Goal: Task Accomplishment & Management: Manage account settings

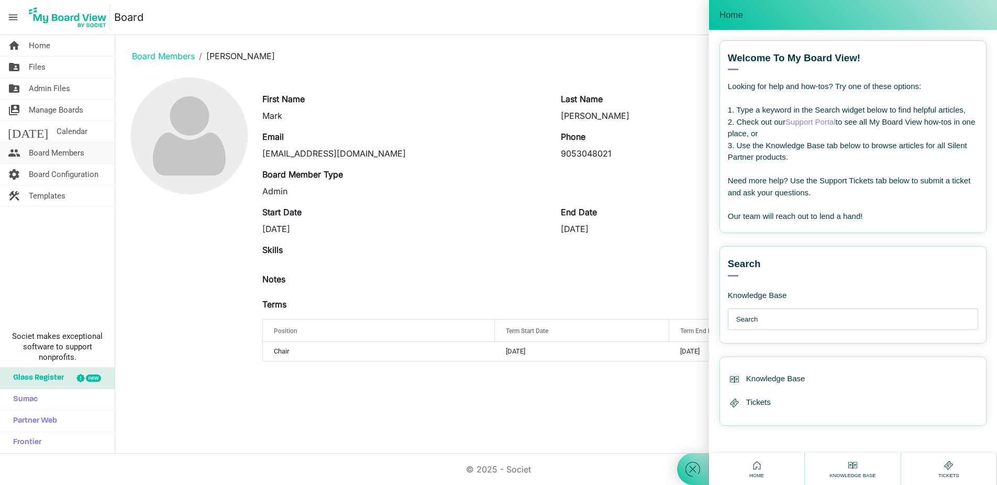
click at [51, 150] on span "Board Members" at bounding box center [57, 152] width 56 height 21
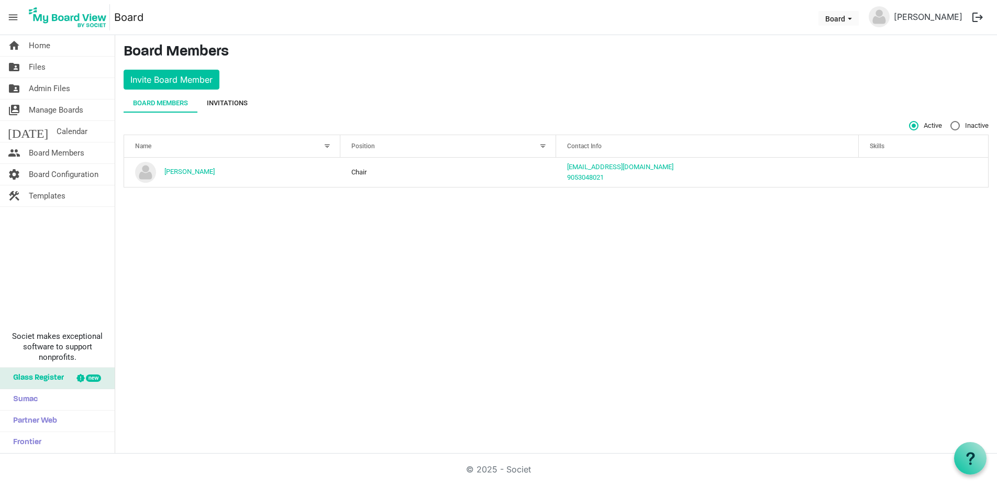
click at [239, 102] on div "Invitations" at bounding box center [227, 103] width 41 height 10
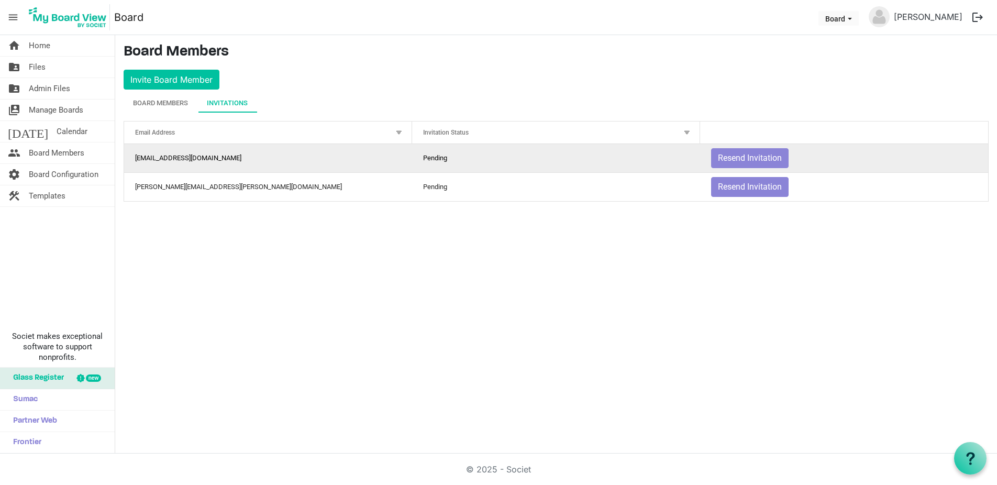
click at [488, 158] on td "Pending" at bounding box center [556, 158] width 288 height 28
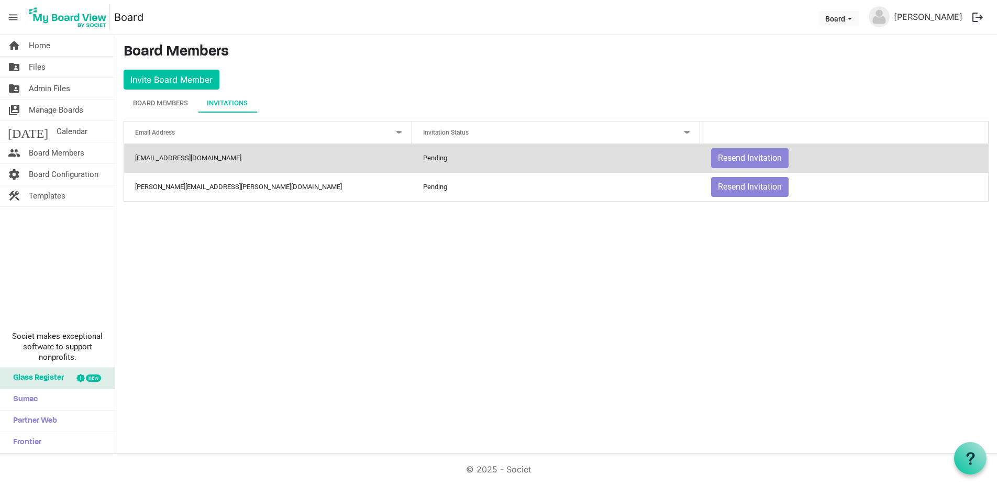
click at [687, 133] on div at bounding box center [687, 133] width 12 height 12
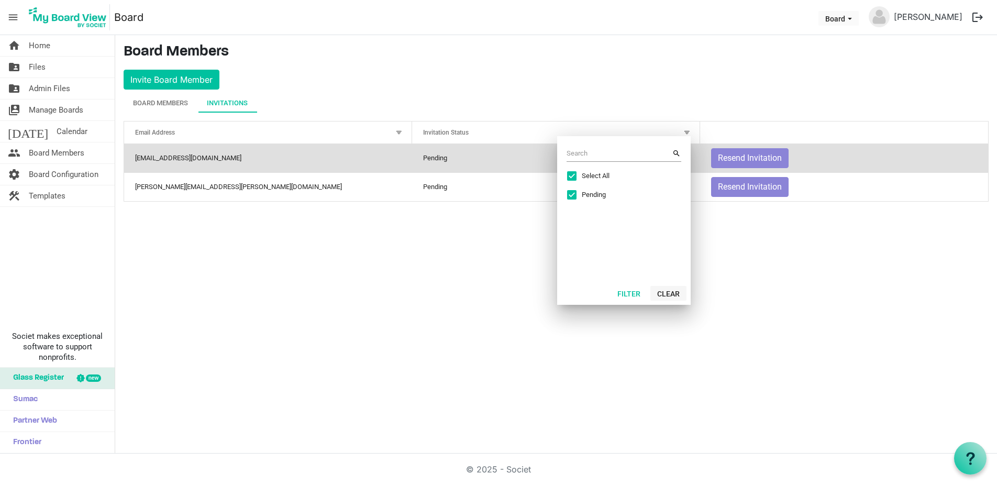
click at [674, 295] on button "Clear" at bounding box center [668, 293] width 36 height 15
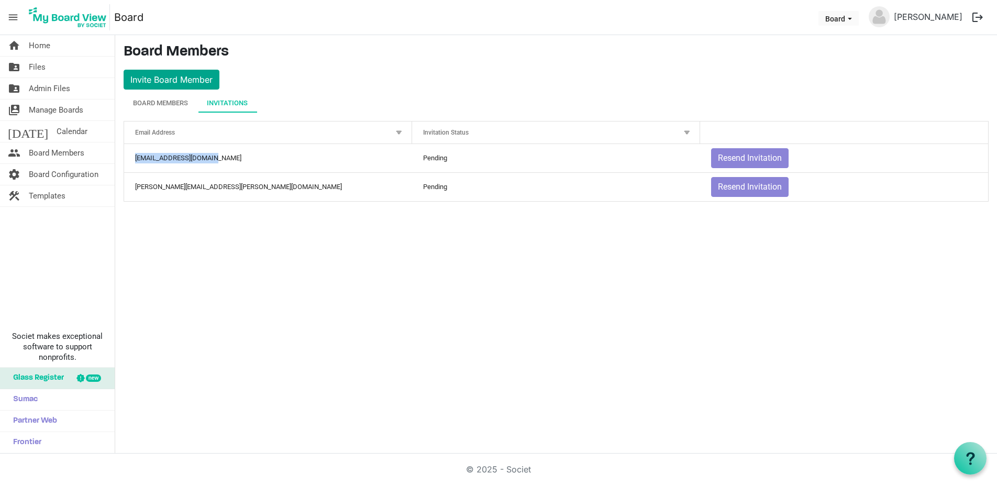
click at [182, 86] on button "Invite Board Member" at bounding box center [172, 80] width 96 height 20
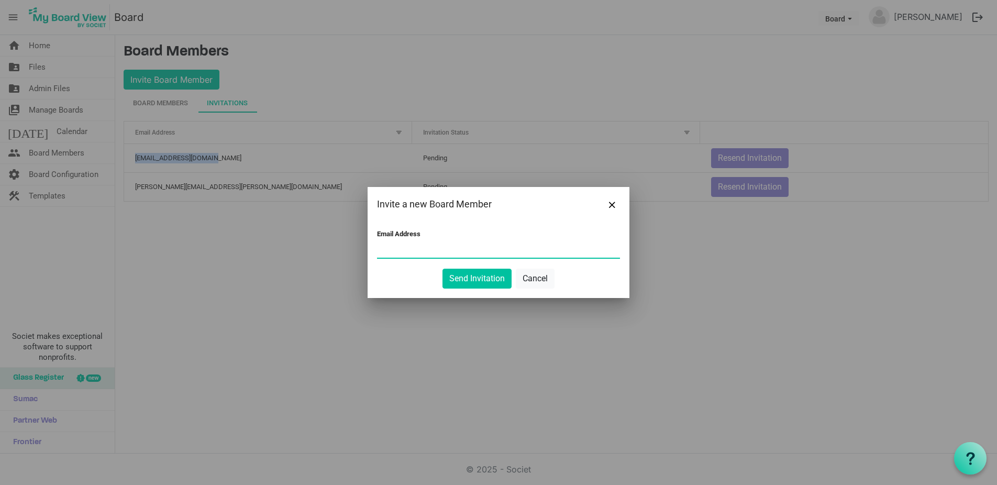
paste input "lynne.morris.email@icloud.com"
type input "lynne.morris.email@icloud.com"
click at [462, 274] on button "Send Invitation" at bounding box center [476, 279] width 69 height 20
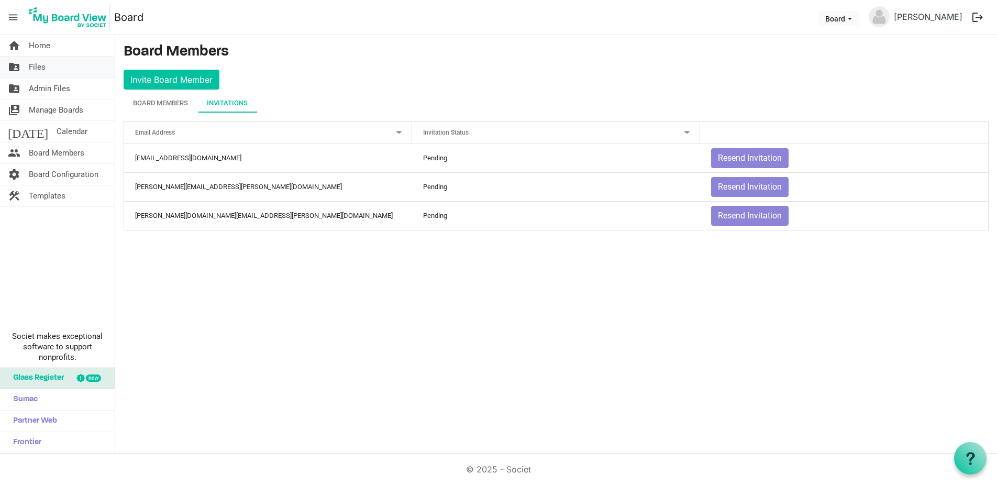
click at [64, 69] on link "folder_shared Files" at bounding box center [57, 67] width 115 height 21
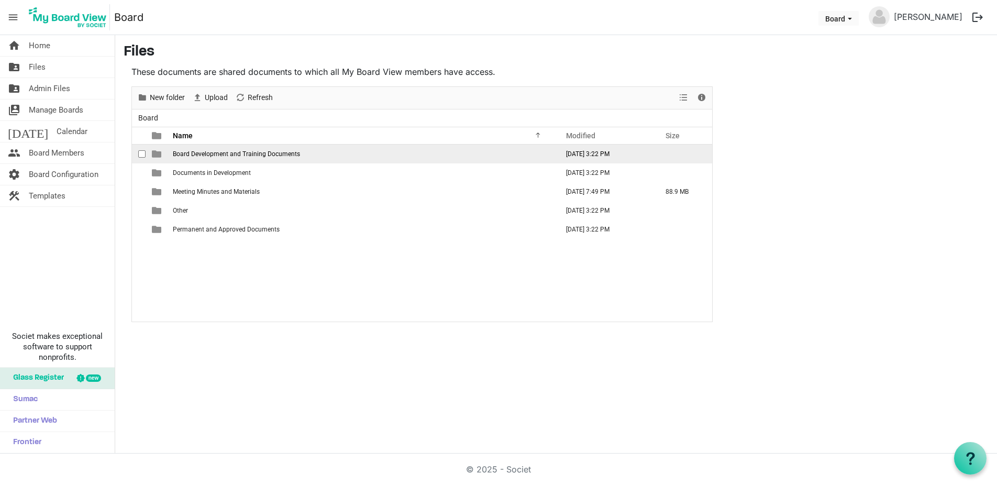
click at [205, 156] on span "Board Development and Training Documents" at bounding box center [236, 153] width 127 height 7
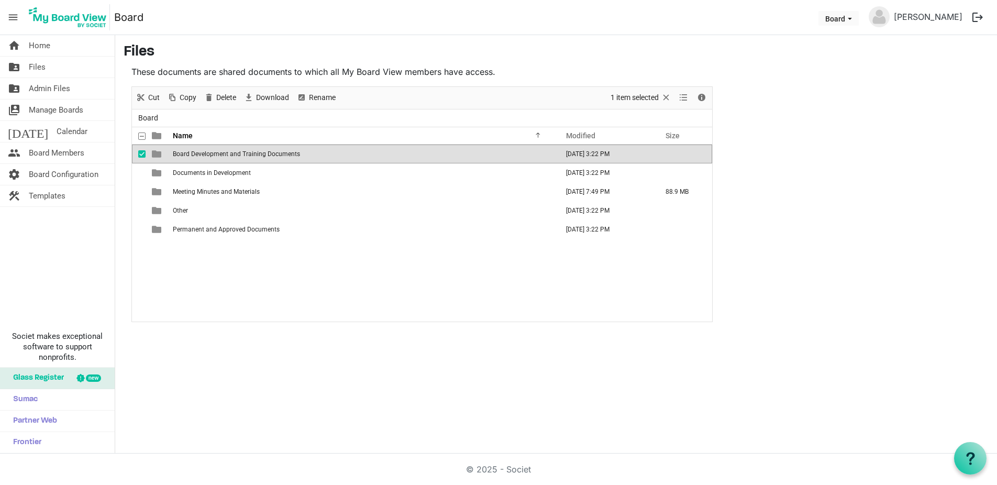
click at [205, 156] on span "Board Development and Training Documents" at bounding box center [236, 153] width 127 height 7
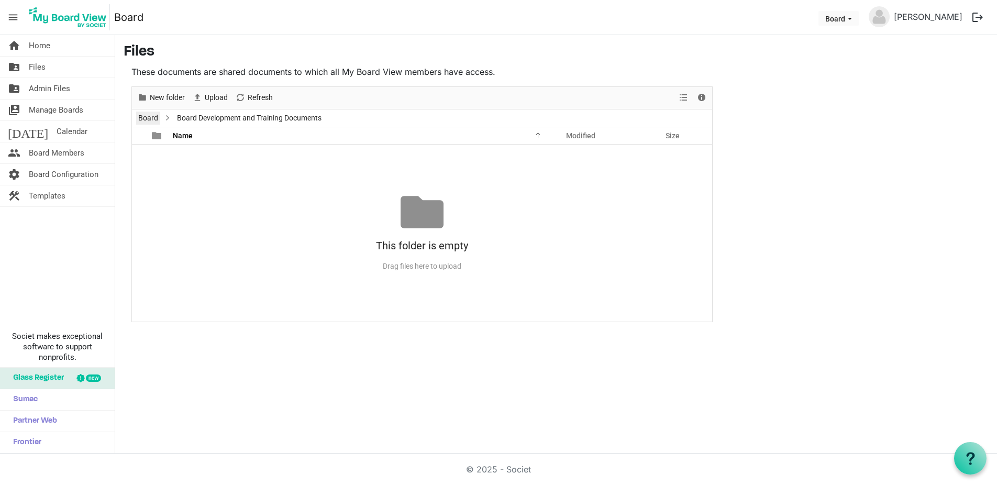
click at [150, 118] on link "Board" at bounding box center [148, 118] width 24 height 13
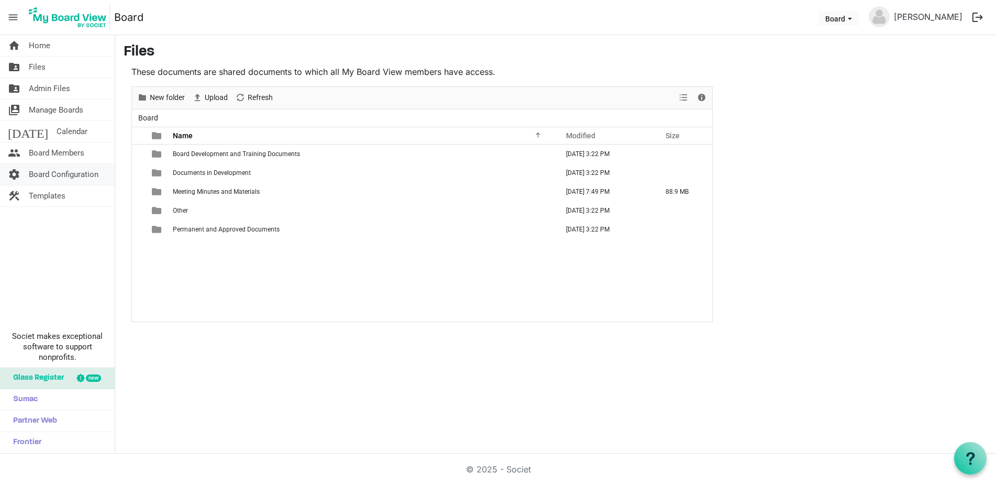
click at [53, 174] on span "Board Configuration" at bounding box center [64, 174] width 70 height 21
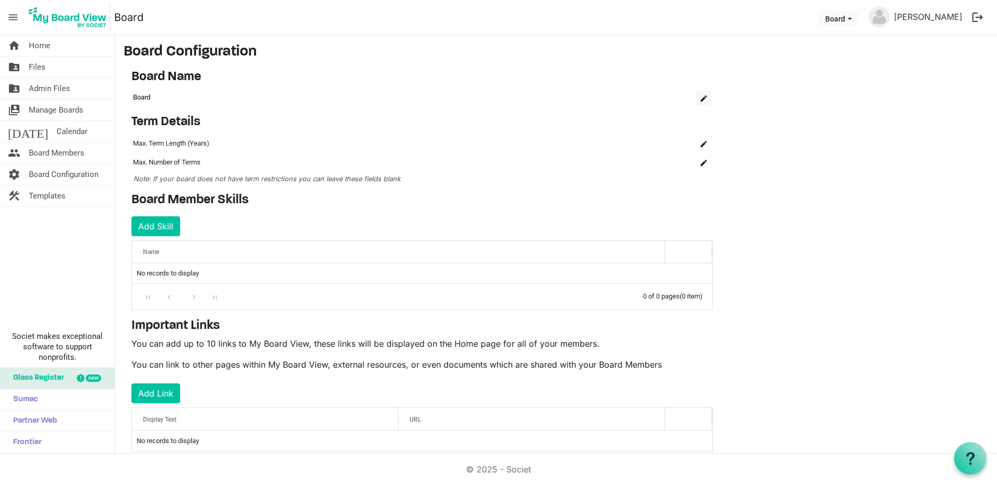
click at [706, 98] on span "is Command column column header" at bounding box center [704, 98] width 6 height 6
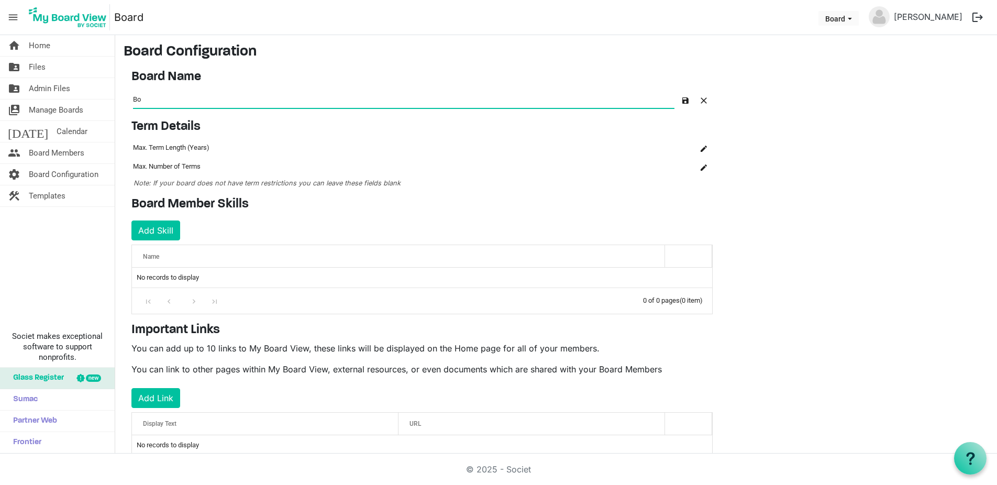
type input "B"
type input "AMAC"
click at [685, 103] on button "button" at bounding box center [685, 99] width 15 height 15
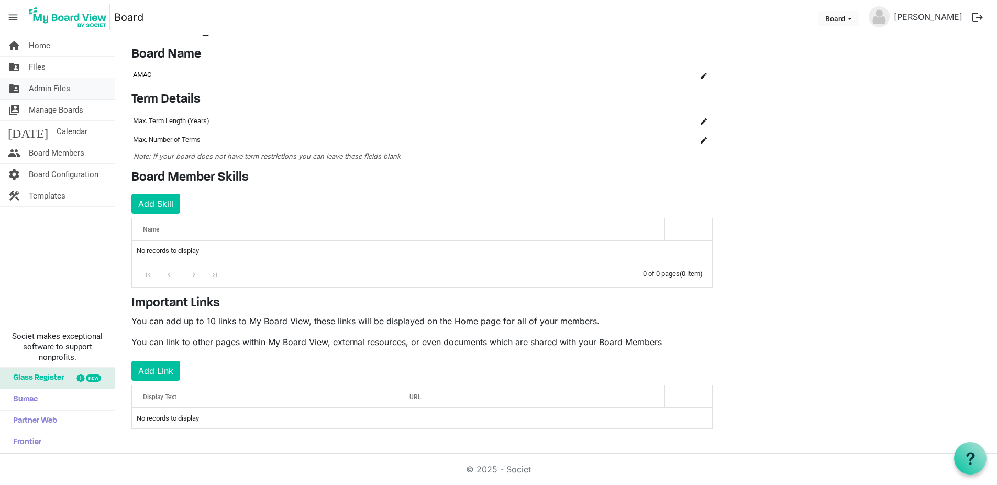
click at [56, 87] on span "Admin Files" at bounding box center [49, 88] width 41 height 21
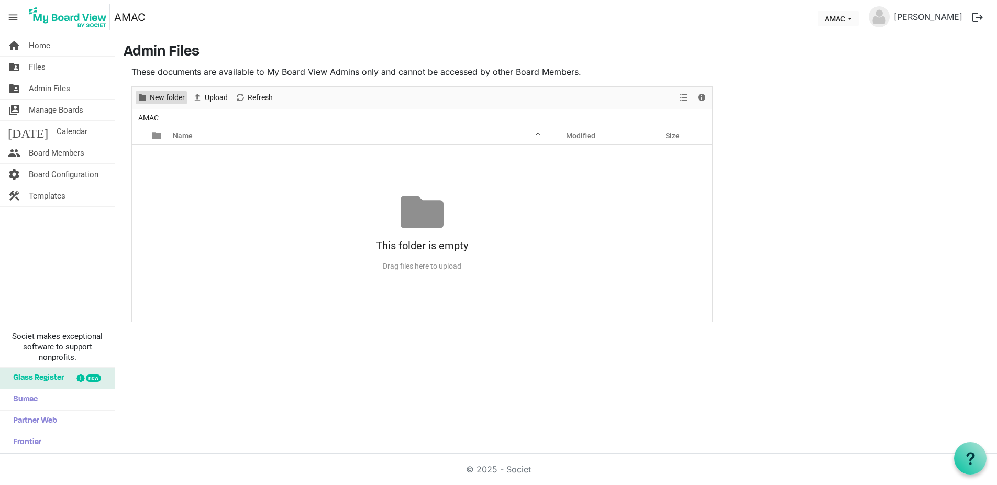
click at [179, 97] on span "New folder" at bounding box center [167, 97] width 37 height 13
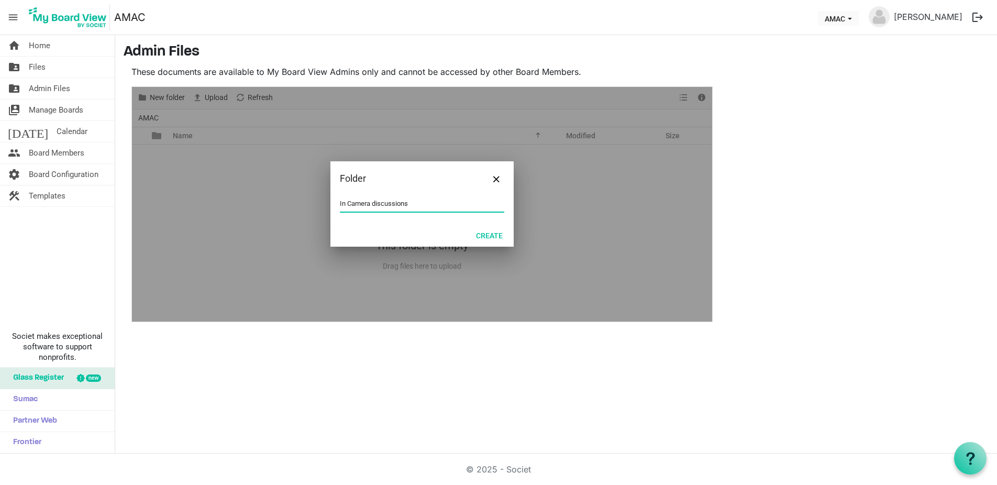
scroll to position [1, 0]
type input "In Camera discussions"
click at [488, 238] on button "Create" at bounding box center [489, 235] width 40 height 15
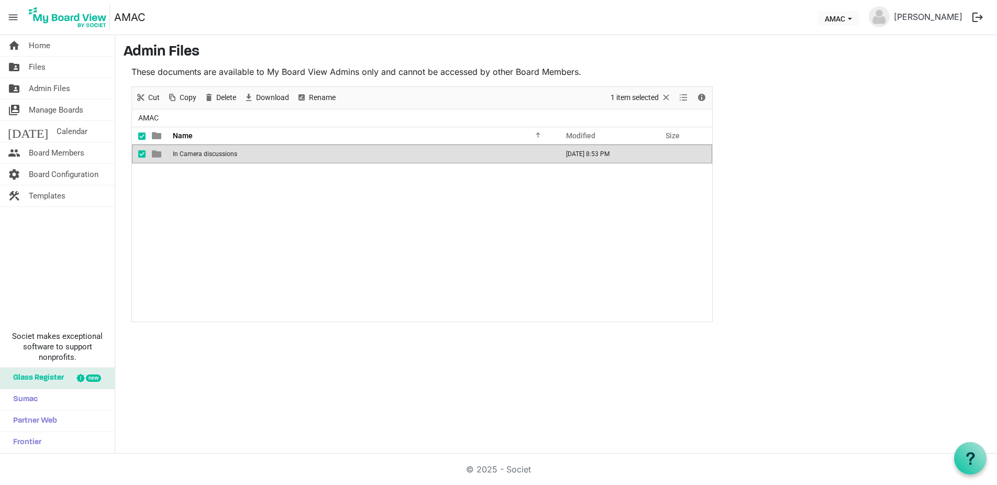
click at [213, 154] on span "In Camera discussions" at bounding box center [205, 153] width 64 height 7
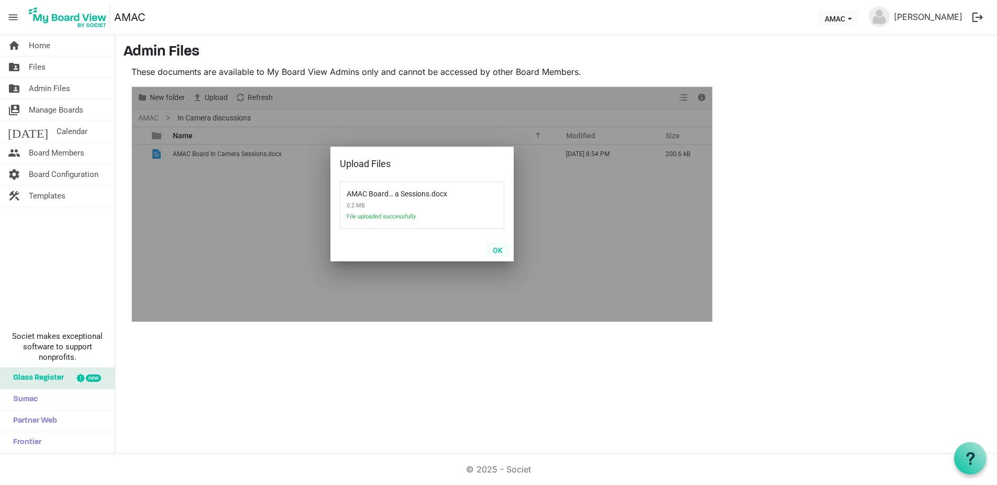
click at [499, 250] on button "OK" at bounding box center [498, 249] width 24 height 15
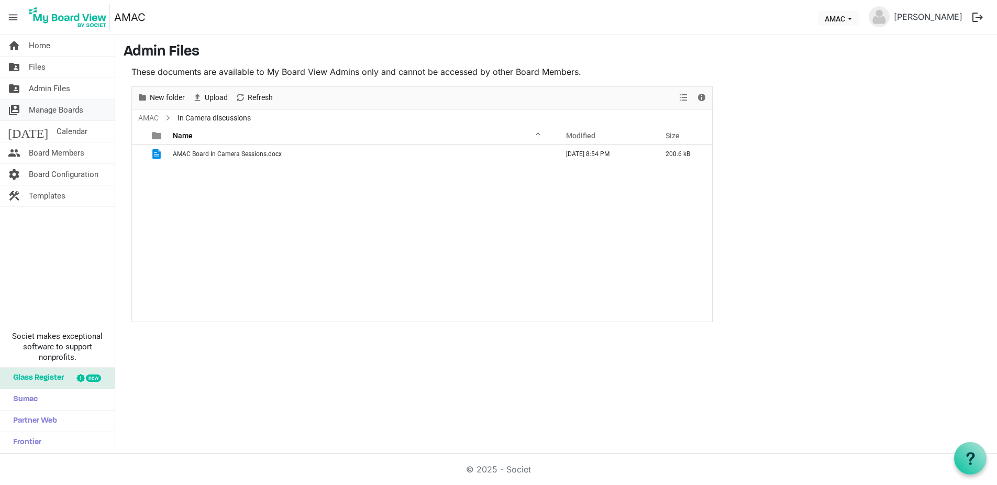
click at [46, 112] on span "Manage Boards" at bounding box center [56, 109] width 54 height 21
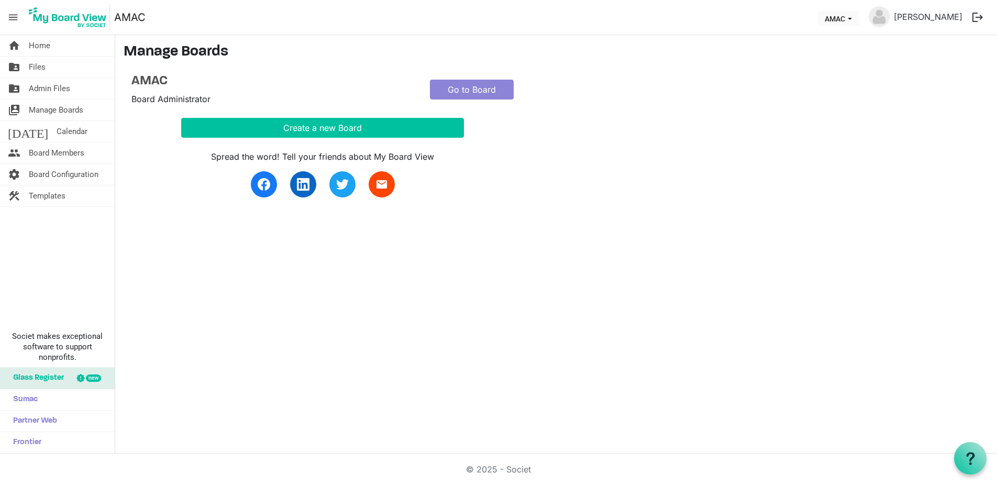
click at [522, 87] on div "AMAC Board Administrator Go to Board" at bounding box center [422, 90] width 597 height 32
click at [483, 90] on link "Go to Board" at bounding box center [472, 90] width 84 height 20
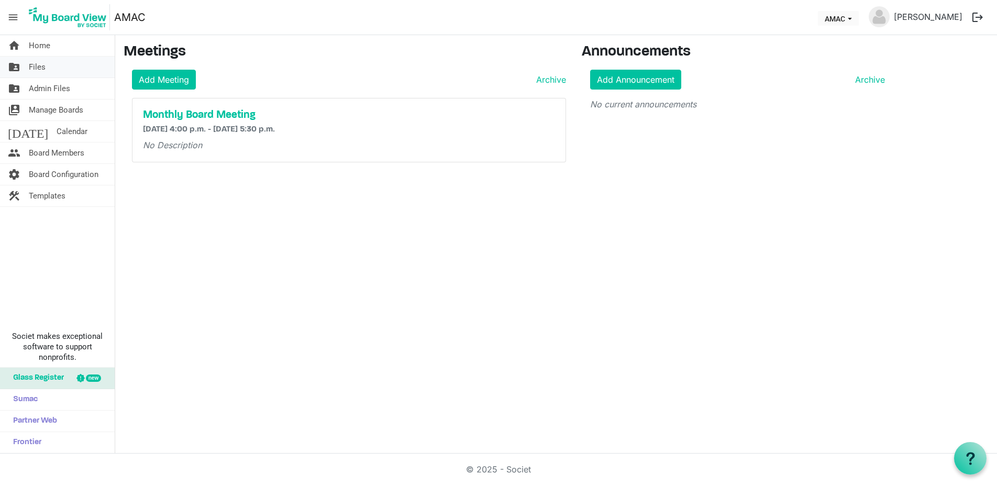
click at [44, 68] on span "Files" at bounding box center [37, 67] width 17 height 21
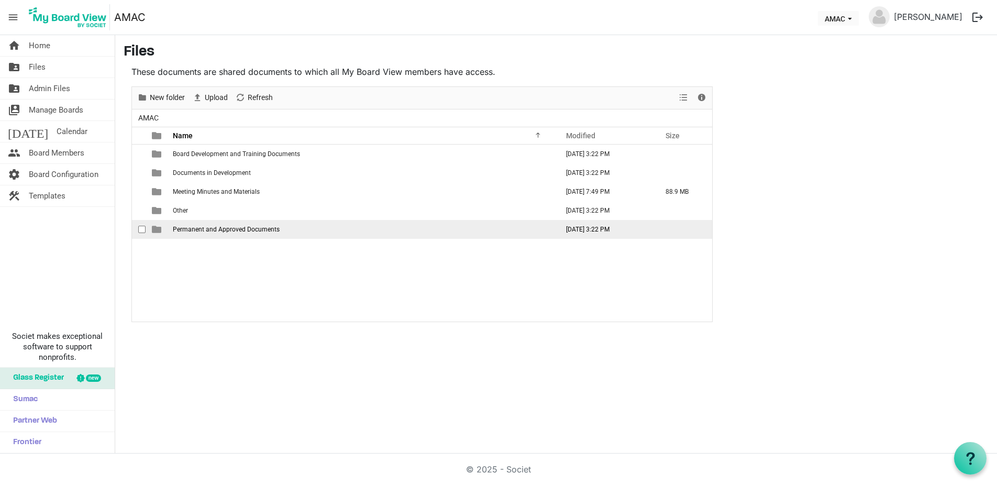
click at [188, 230] on span "Permanent and Approved Documents" at bounding box center [226, 229] width 107 height 7
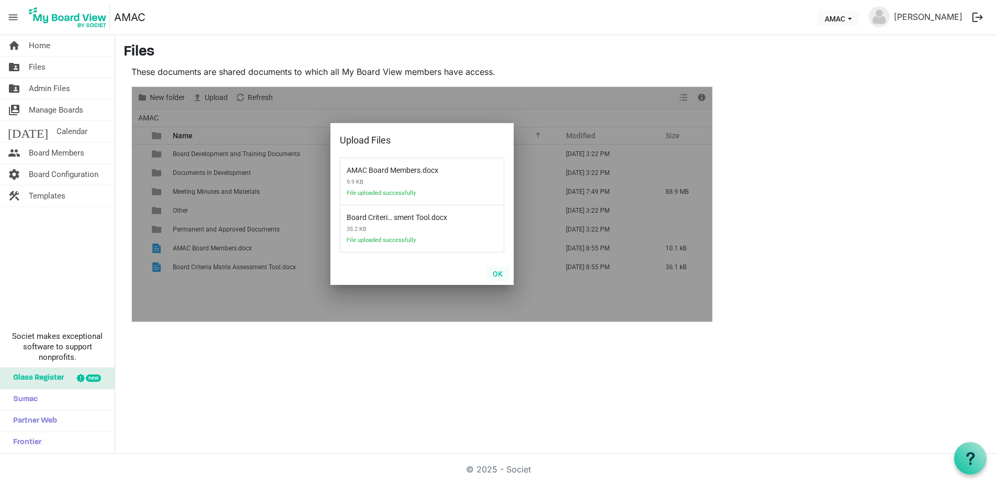
click at [497, 274] on button "OK" at bounding box center [498, 273] width 24 height 15
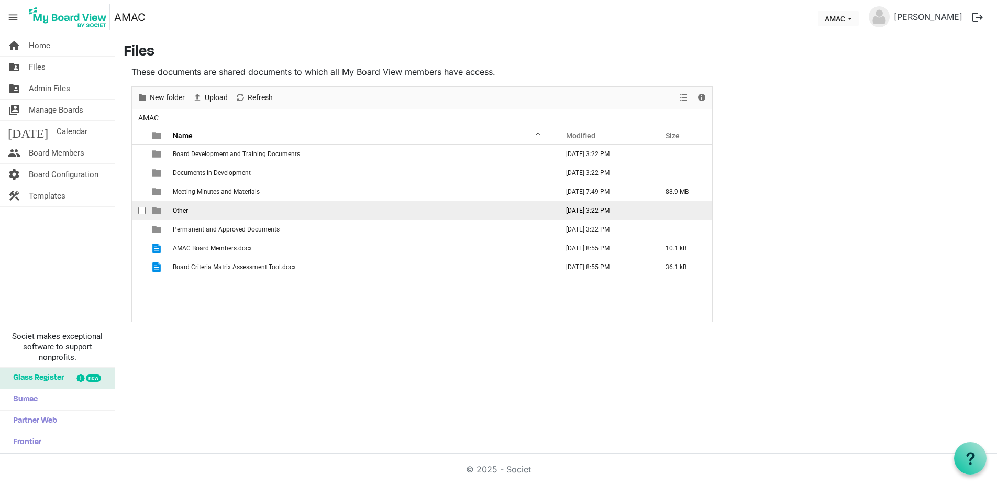
click at [183, 213] on span "Other" at bounding box center [180, 210] width 15 height 7
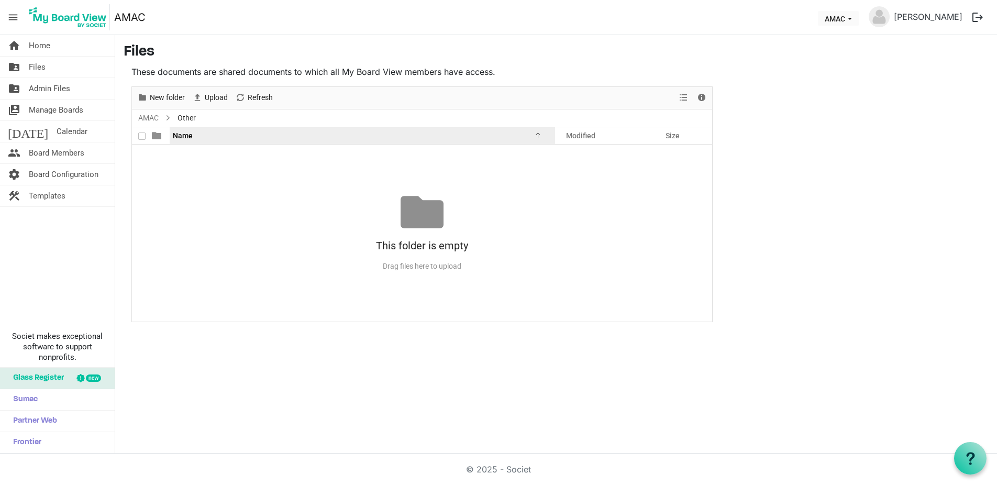
click at [183, 137] on span "Name" at bounding box center [183, 135] width 20 height 8
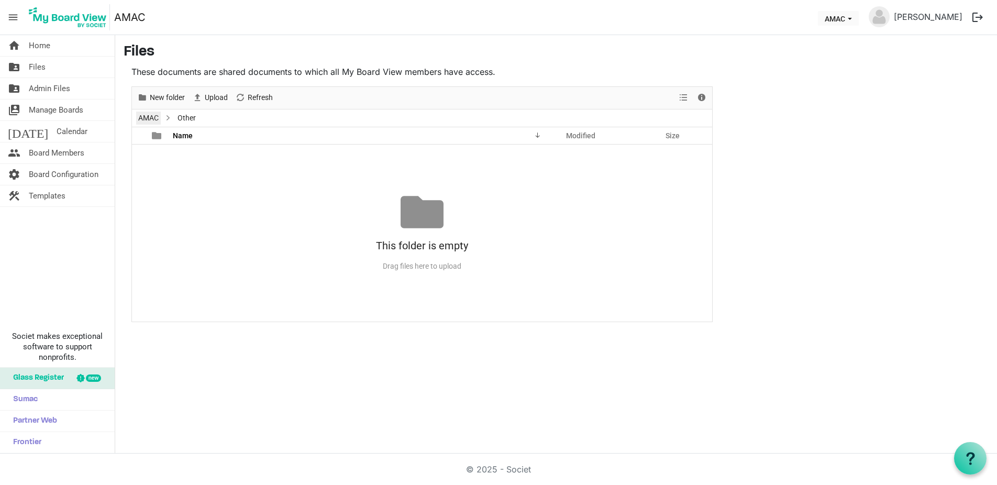
click at [151, 116] on link "AMAC" at bounding box center [148, 118] width 25 height 13
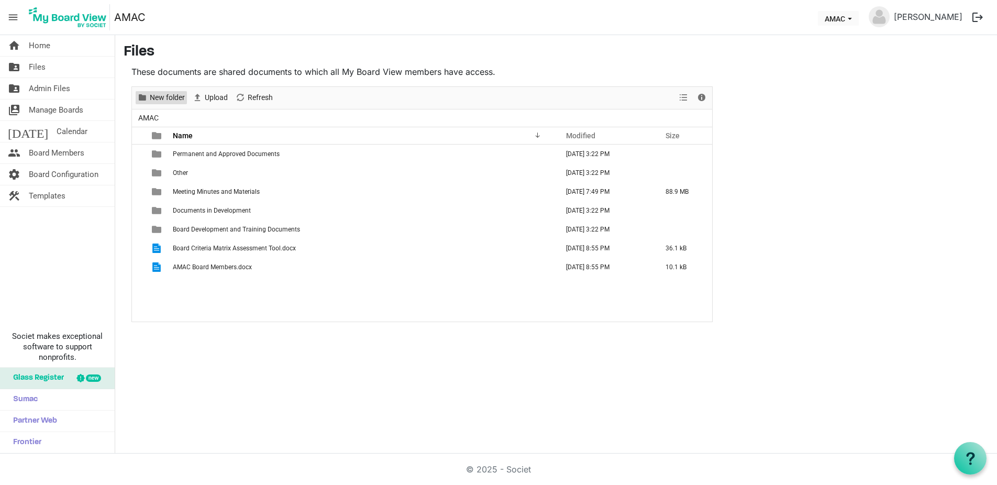
click at [161, 97] on span "New folder" at bounding box center [167, 97] width 37 height 13
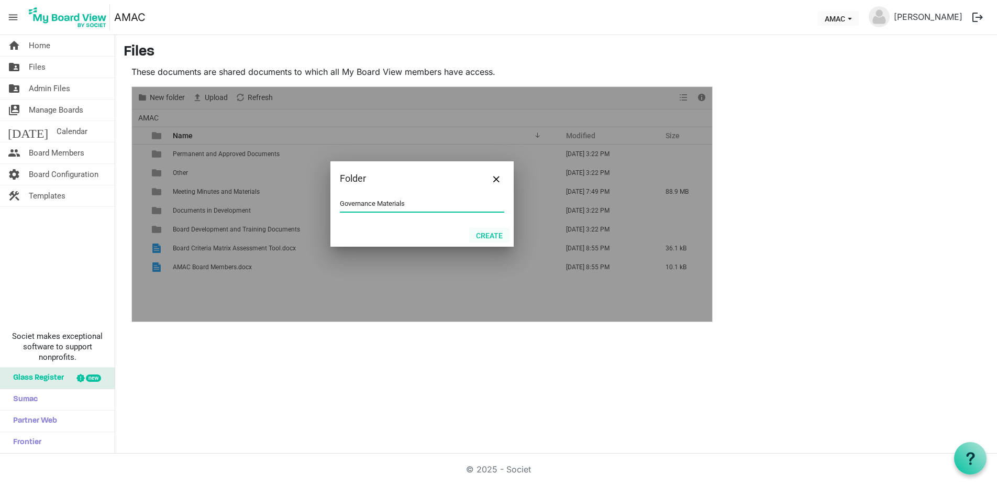
type input "Governance Materials"
click at [487, 239] on button "Create" at bounding box center [489, 235] width 40 height 15
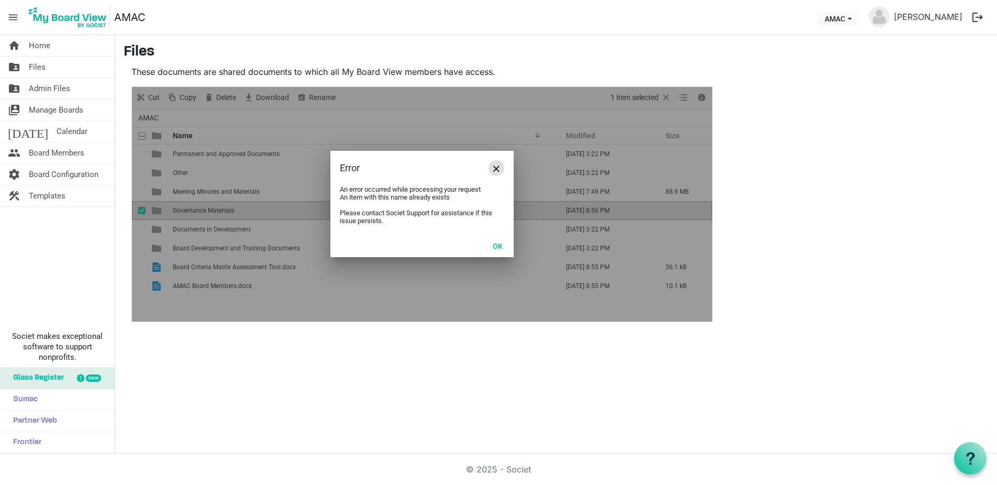
click at [494, 170] on span "Close" at bounding box center [496, 168] width 6 height 6
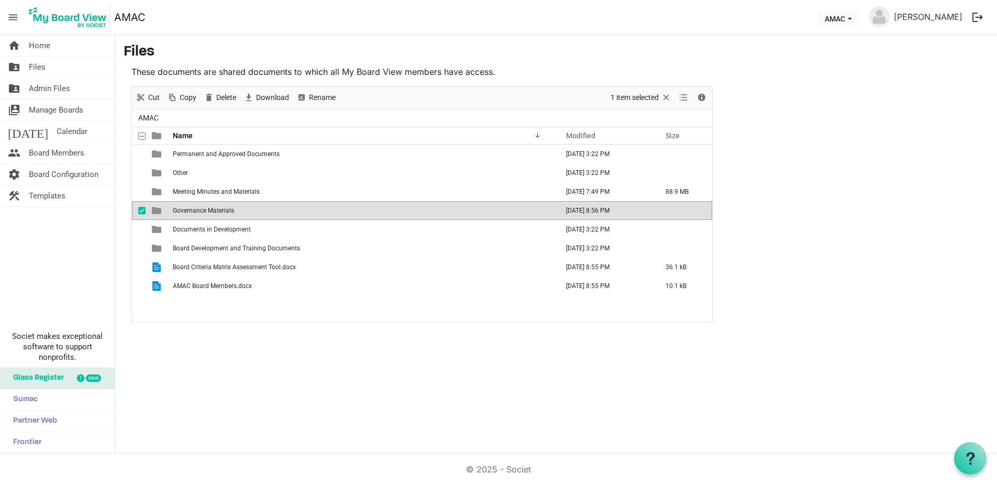
click at [214, 213] on span "Governance Materials" at bounding box center [203, 210] width 61 height 7
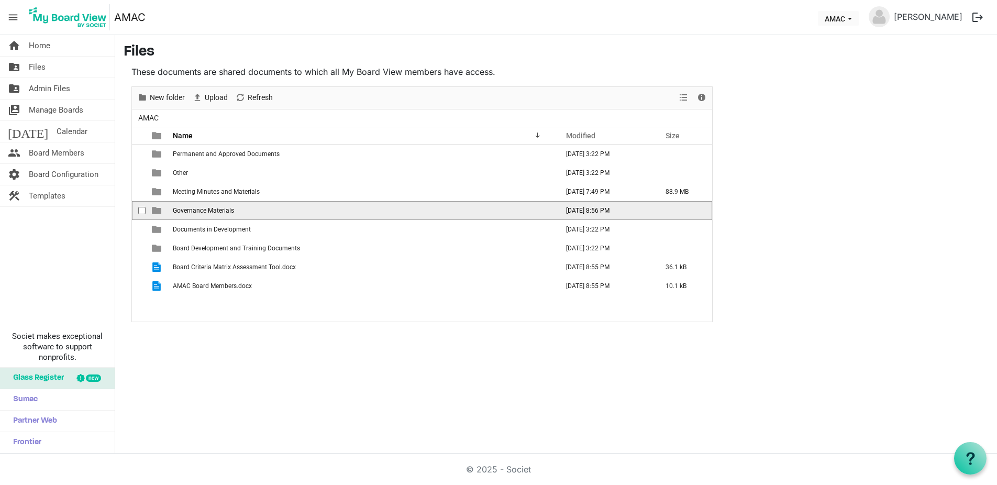
click at [214, 213] on span "Governance Materials" at bounding box center [203, 210] width 61 height 7
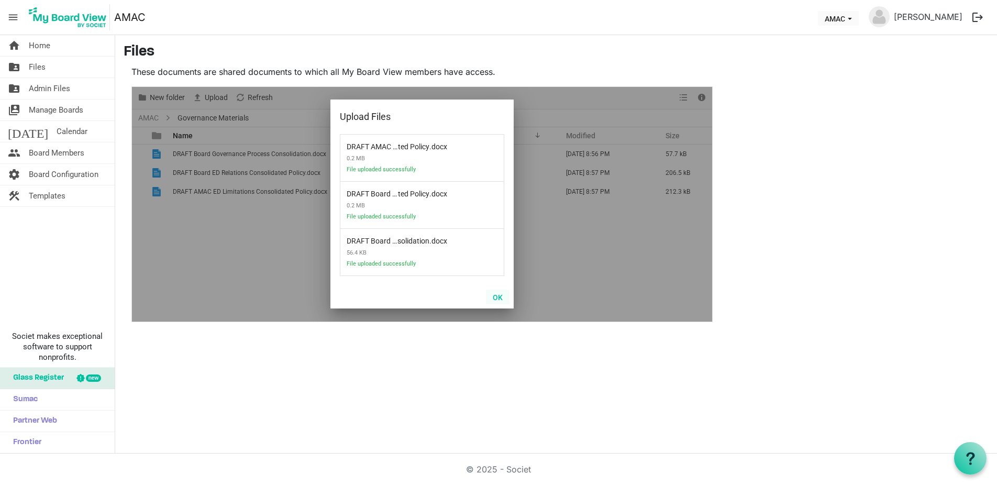
click at [498, 298] on button "OK" at bounding box center [498, 297] width 24 height 15
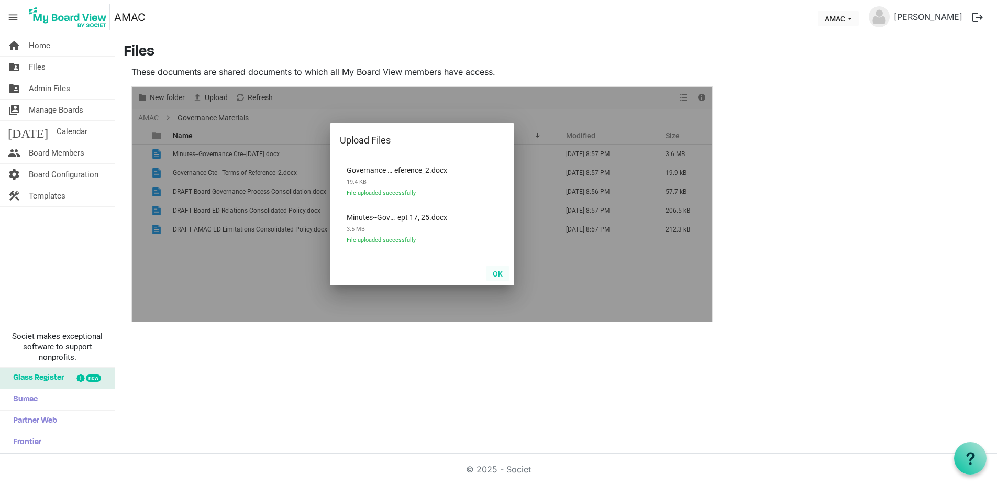
click at [501, 275] on button "OK" at bounding box center [498, 273] width 24 height 15
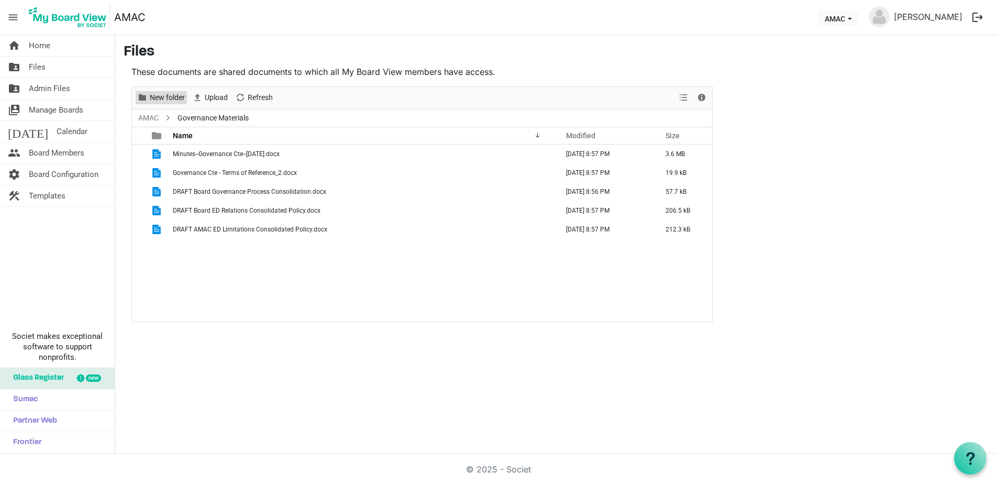
click at [173, 98] on span "New folder" at bounding box center [167, 97] width 37 height 13
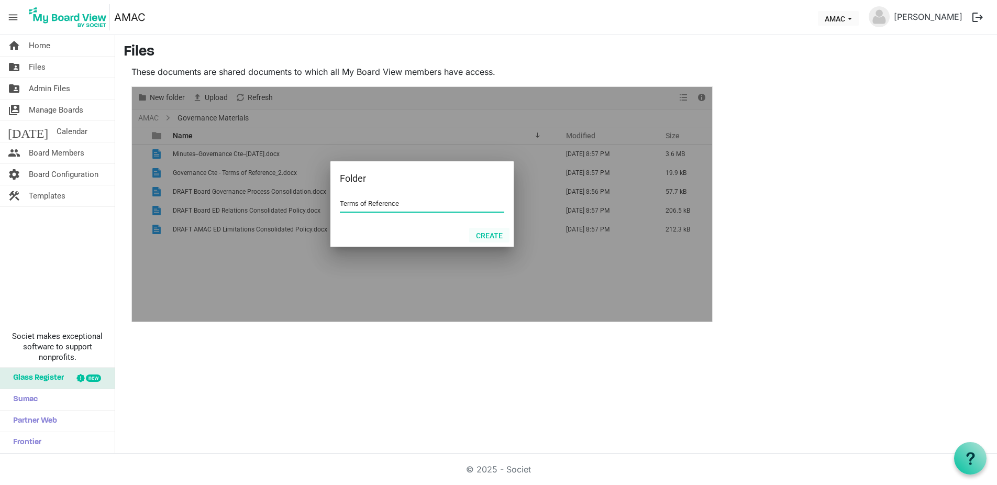
type input "Terms of Reference"
click at [489, 240] on button "Create" at bounding box center [489, 235] width 40 height 15
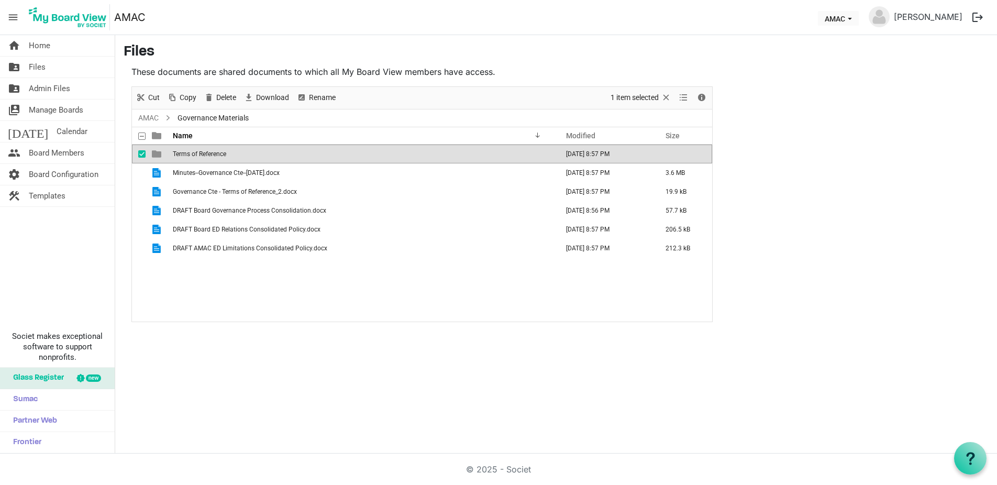
click at [273, 152] on td "Terms of Reference" at bounding box center [362, 154] width 385 height 19
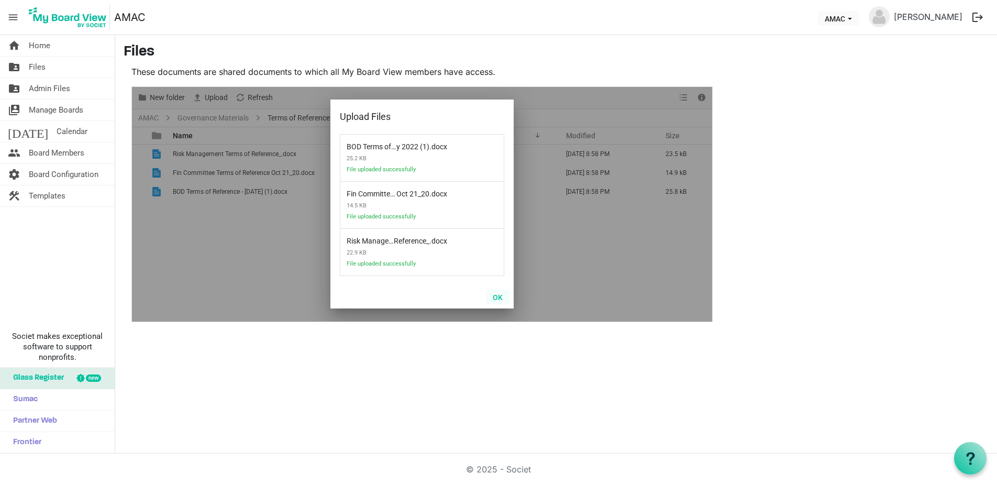
click at [500, 298] on button "OK" at bounding box center [498, 297] width 24 height 15
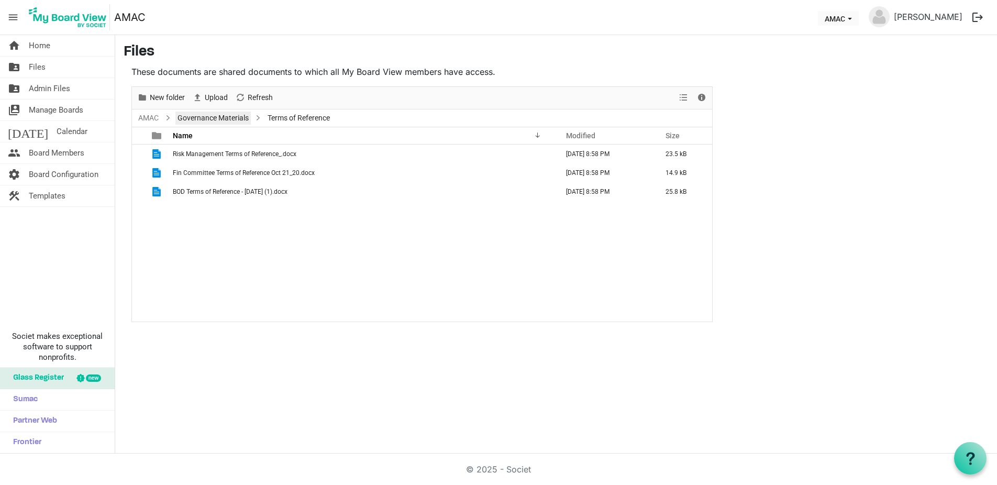
click at [224, 120] on link "Governance Materials" at bounding box center [212, 118] width 75 height 13
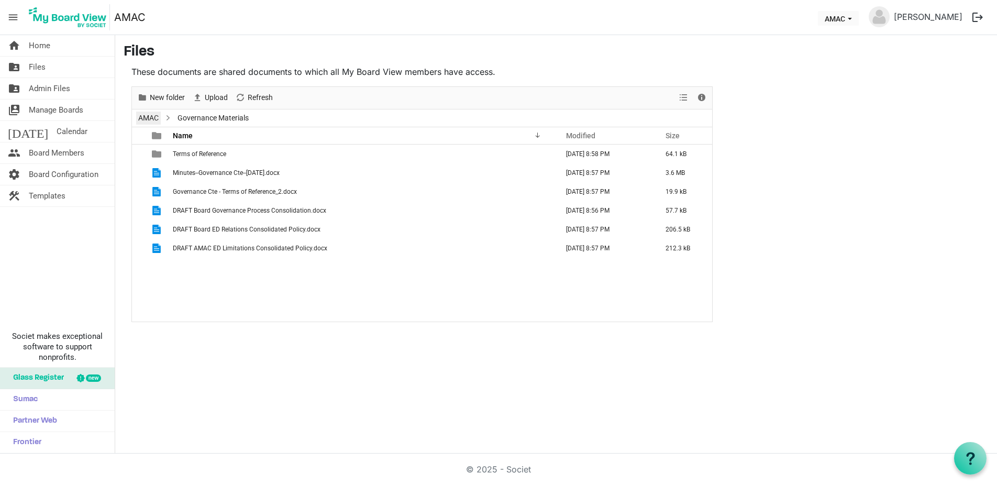
drag, startPoint x: 146, startPoint y: 119, endPoint x: 381, endPoint y: 305, distance: 299.3
click at [381, 305] on div "AMAC Governance Materials Name Modified Size filemanager_grid_header_table Term…" at bounding box center [422, 215] width 580 height 212
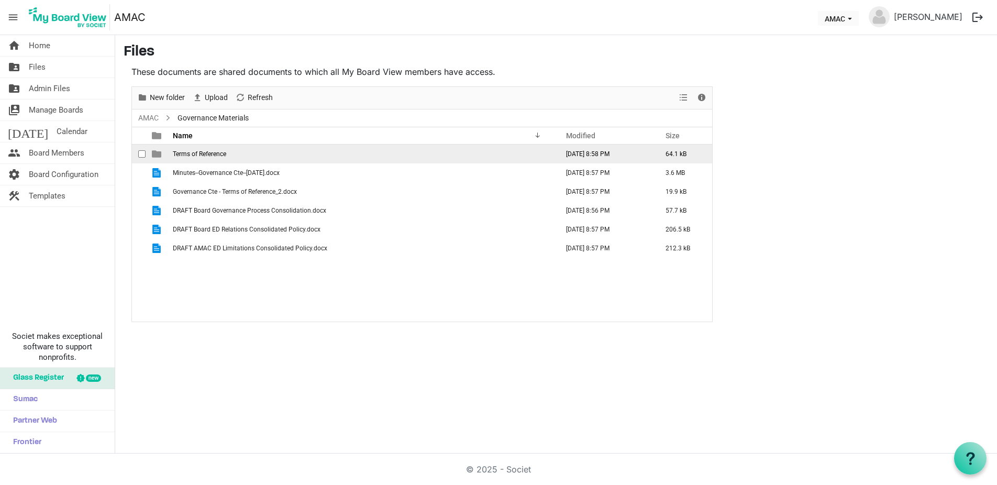
click at [190, 154] on span "Terms of Reference" at bounding box center [199, 153] width 53 height 7
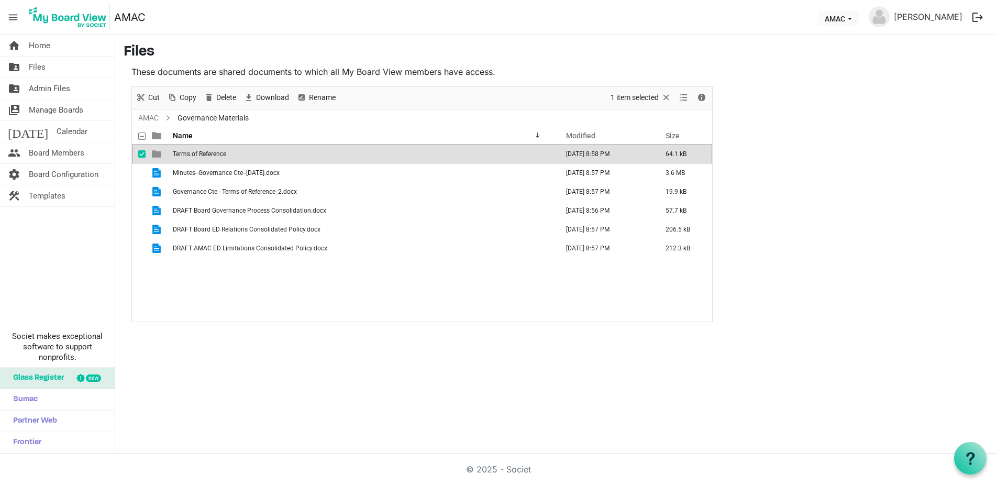
click at [190, 154] on span "Terms of Reference" at bounding box center [199, 153] width 53 height 7
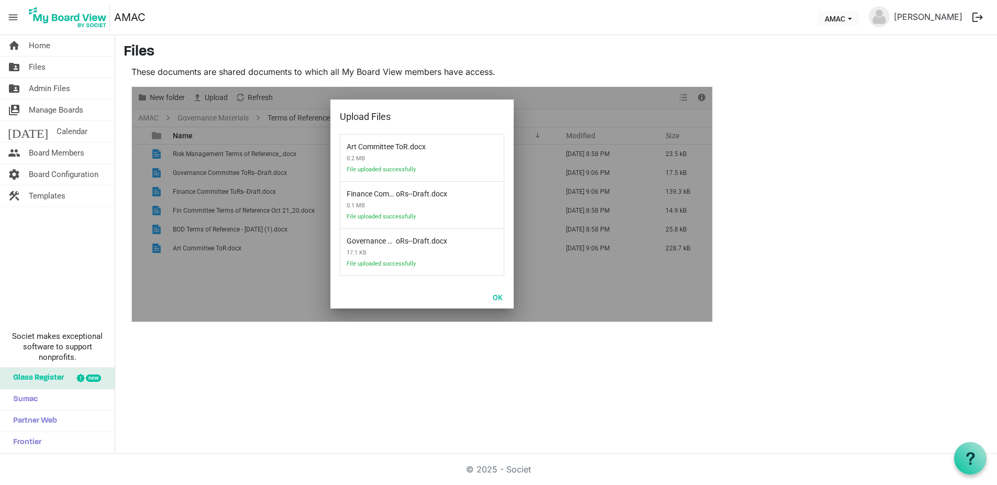
click at [288, 267] on div at bounding box center [422, 204] width 580 height 235
click at [502, 302] on button "OK" at bounding box center [498, 297] width 24 height 15
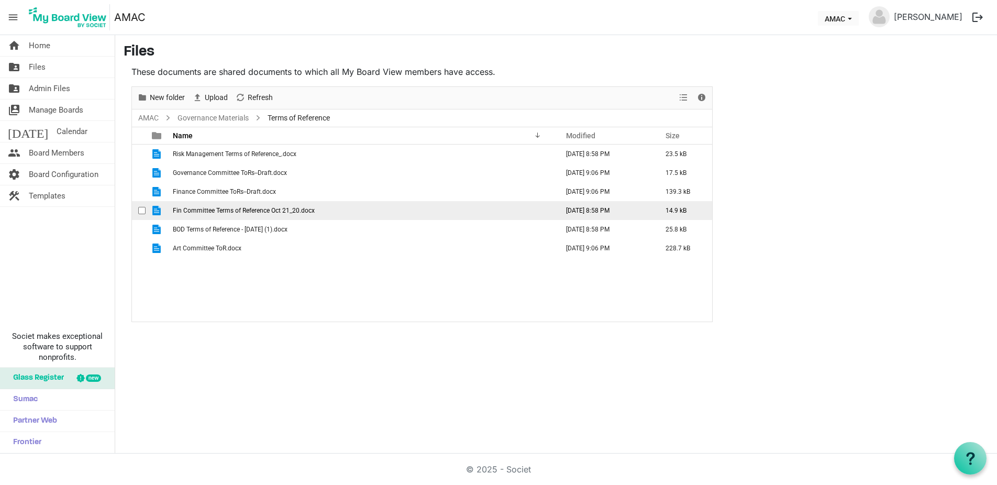
click at [140, 212] on span "checkbox" at bounding box center [141, 210] width 7 height 7
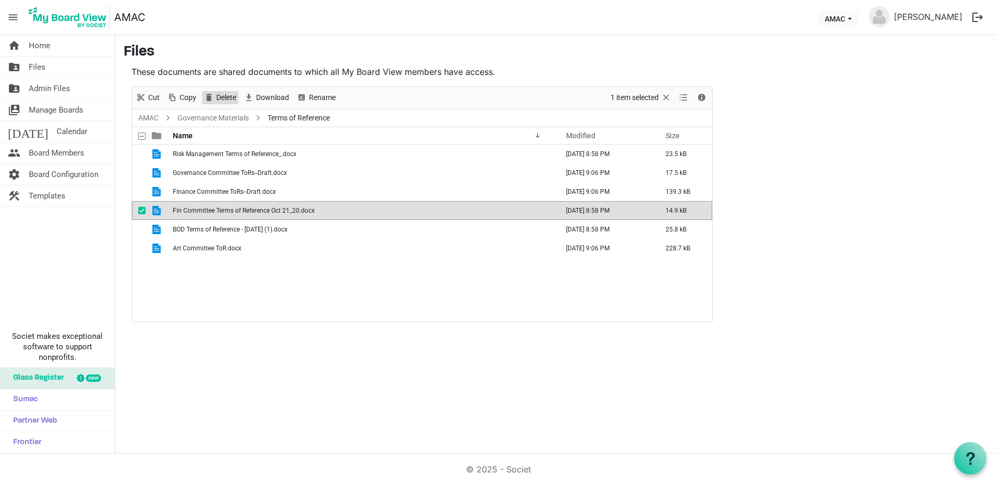
click at [221, 99] on span "Delete" at bounding box center [226, 97] width 22 height 13
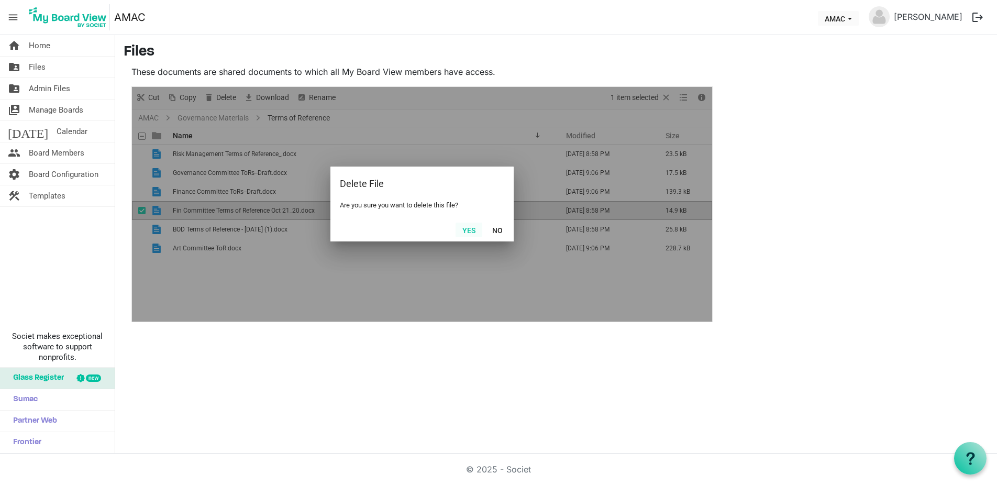
click at [477, 233] on button "Yes" at bounding box center [469, 230] width 27 height 15
